Goal: Information Seeking & Learning: Learn about a topic

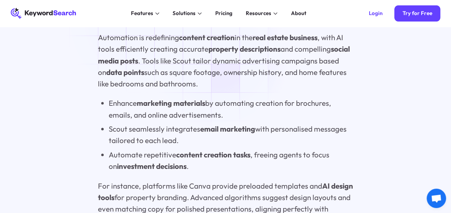
scroll to position [1686, 0]
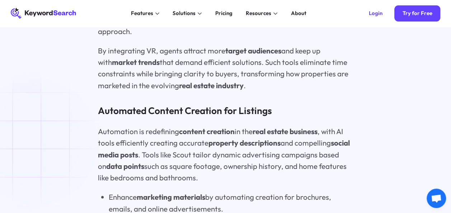
drag, startPoint x: 446, startPoint y: 0, endPoint x: 112, endPoint y: 6, distance: 334.0
click at [112, 6] on div "Features AI Audience Builder Supercharge your Google and YouTube ad audiences K…" at bounding box center [218, 13] width 273 height 27
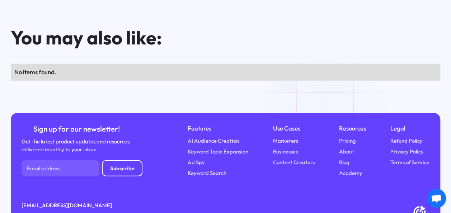
scroll to position [5031, 0]
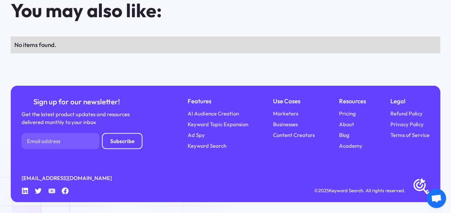
click at [49, 191] on icon at bounding box center [51, 191] width 7 height 5
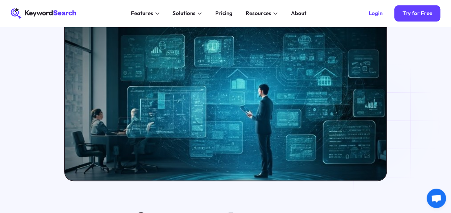
scroll to position [0, 0]
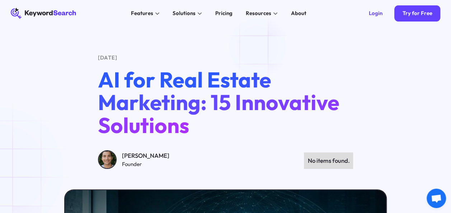
drag, startPoint x: 428, startPoint y: 0, endPoint x: 260, endPoint y: 47, distance: 174.2
click at [260, 47] on div "[DATE] AI for Real Estate Marketing: 15 Innovative Solutions [PERSON_NAME] Foun…" at bounding box center [225, 197] width 451 height 340
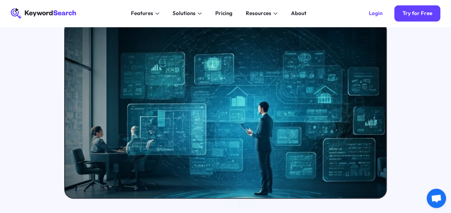
scroll to position [46, 0]
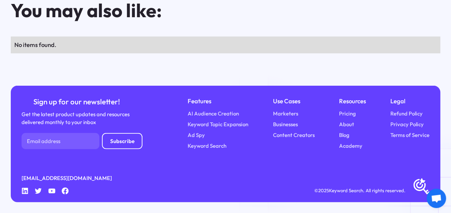
scroll to position [4888, 0]
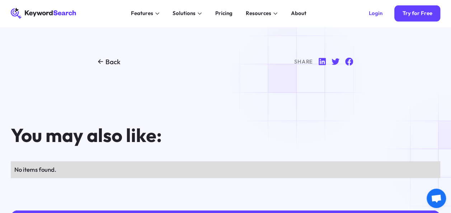
click at [303, 66] on div "Share" at bounding box center [303, 62] width 19 height 8
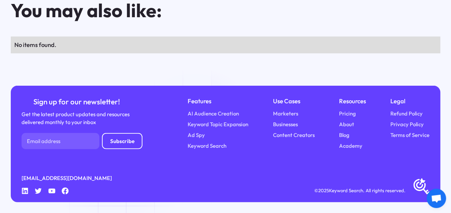
scroll to position [5031, 0]
drag, startPoint x: 321, startPoint y: 55, endPoint x: 370, endPoint y: 67, distance: 51.2
drag, startPoint x: 370, startPoint y: 67, endPoint x: 450, endPoint y: 45, distance: 82.8
click at [450, 45] on div "You may also like: No items found." at bounding box center [225, 27] width 451 height 53
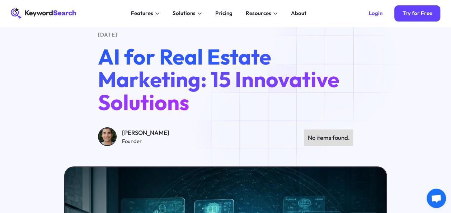
scroll to position [0, 0]
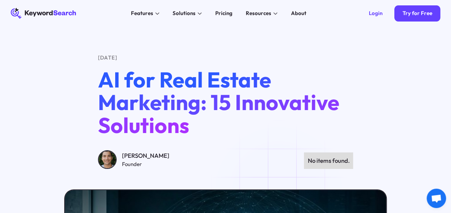
drag, startPoint x: 247, startPoint y: 0, endPoint x: 244, endPoint y: 37, distance: 37.1
click at [244, 37] on div "[DATE] AI for Real Estate Marketing: 15 Innovative Solutions [PERSON_NAME] Foun…" at bounding box center [225, 197] width 451 height 340
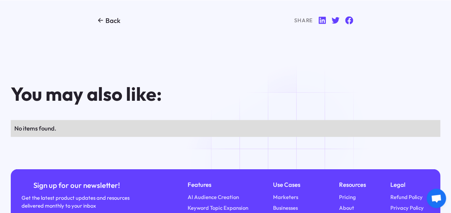
scroll to position [5031, 0]
